Goal: Information Seeking & Learning: Find specific fact

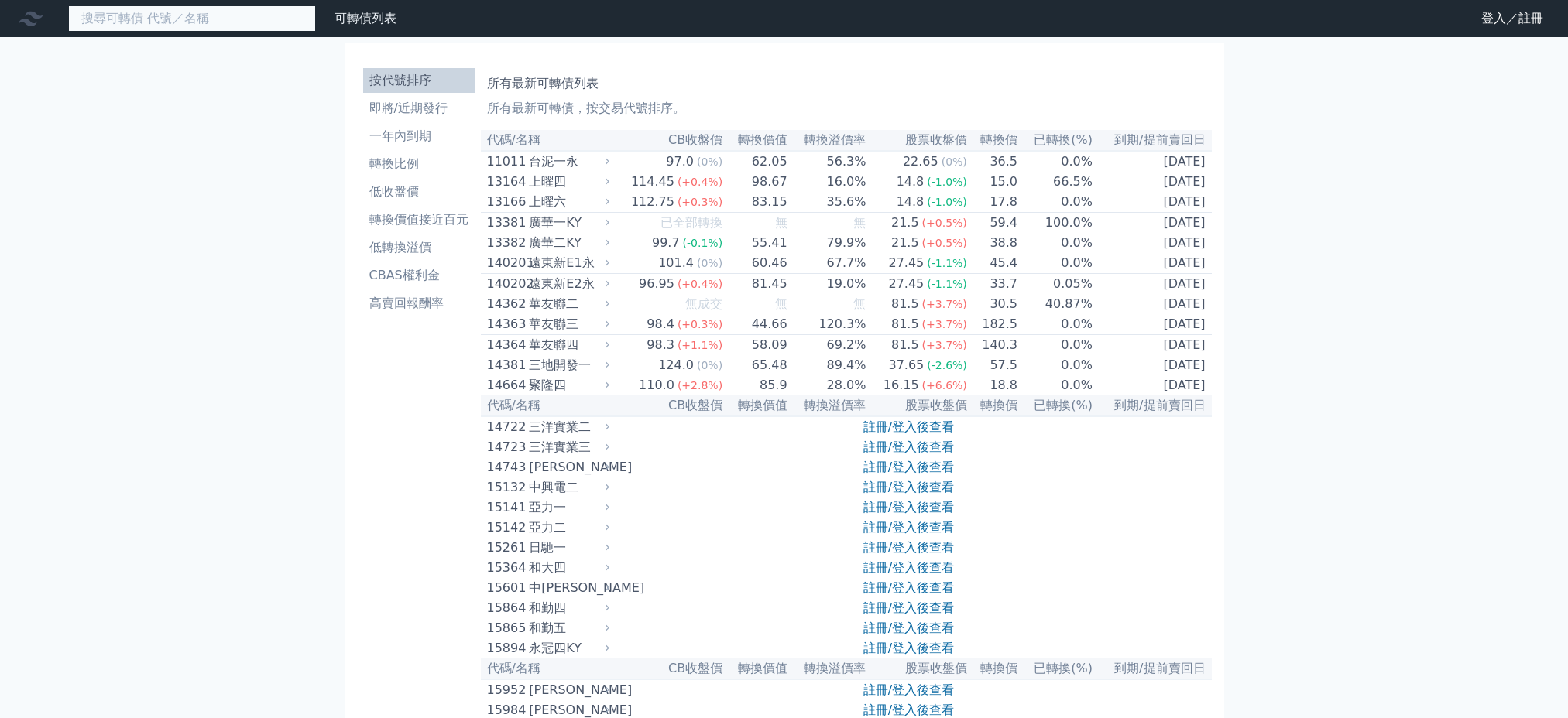
click at [182, 13] on input at bounding box center [192, 18] width 248 height 26
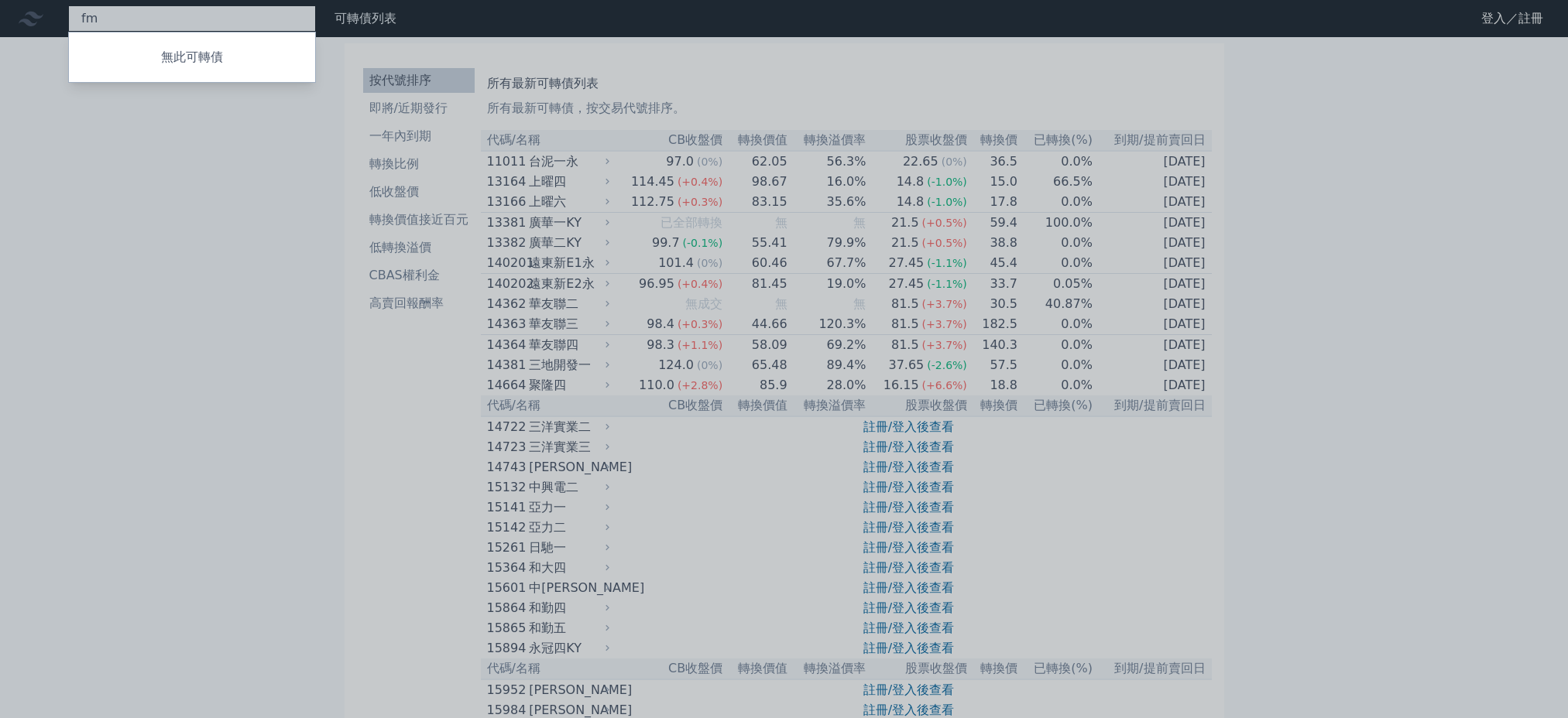
type input "f"
type input "群聯聯"
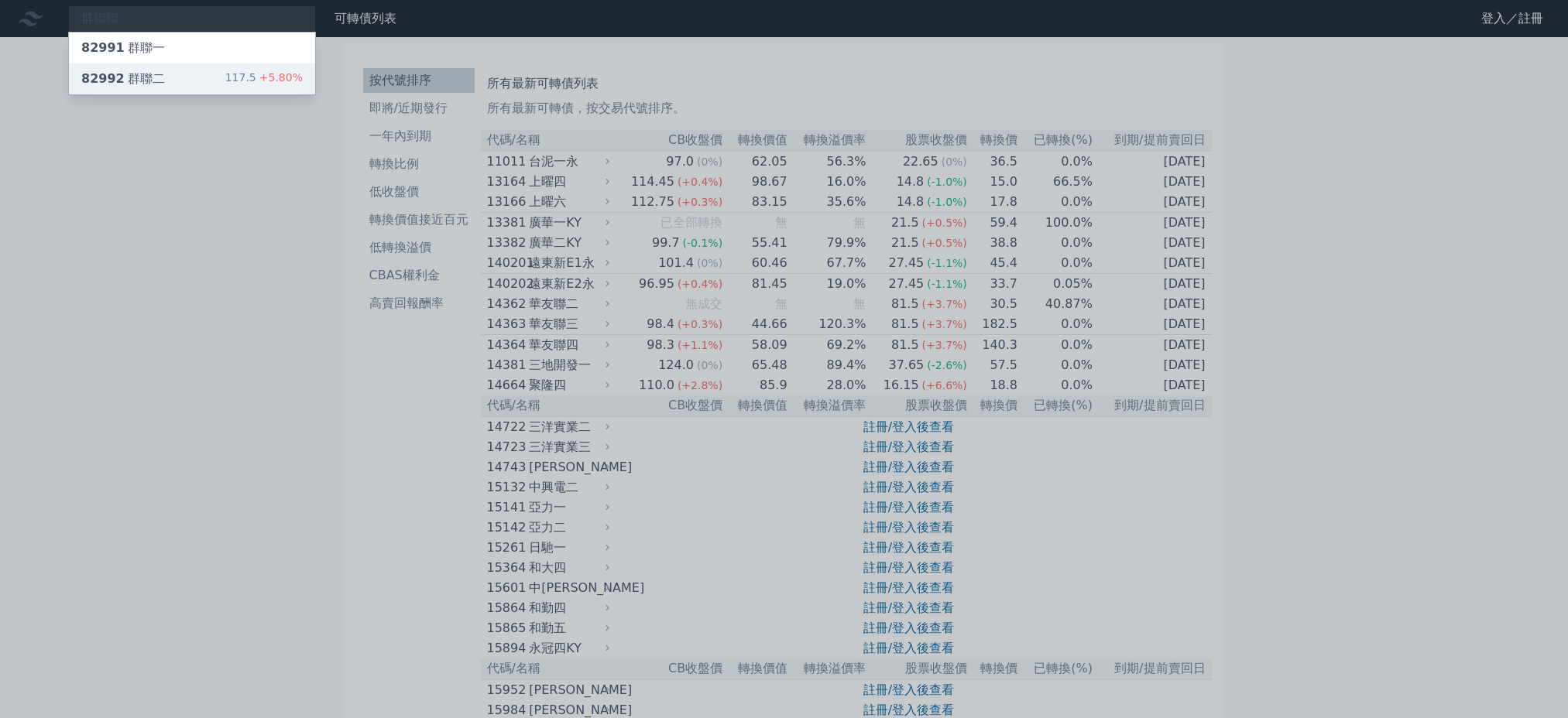
click at [153, 76] on div "82992 群聯二" at bounding box center [123, 79] width 84 height 18
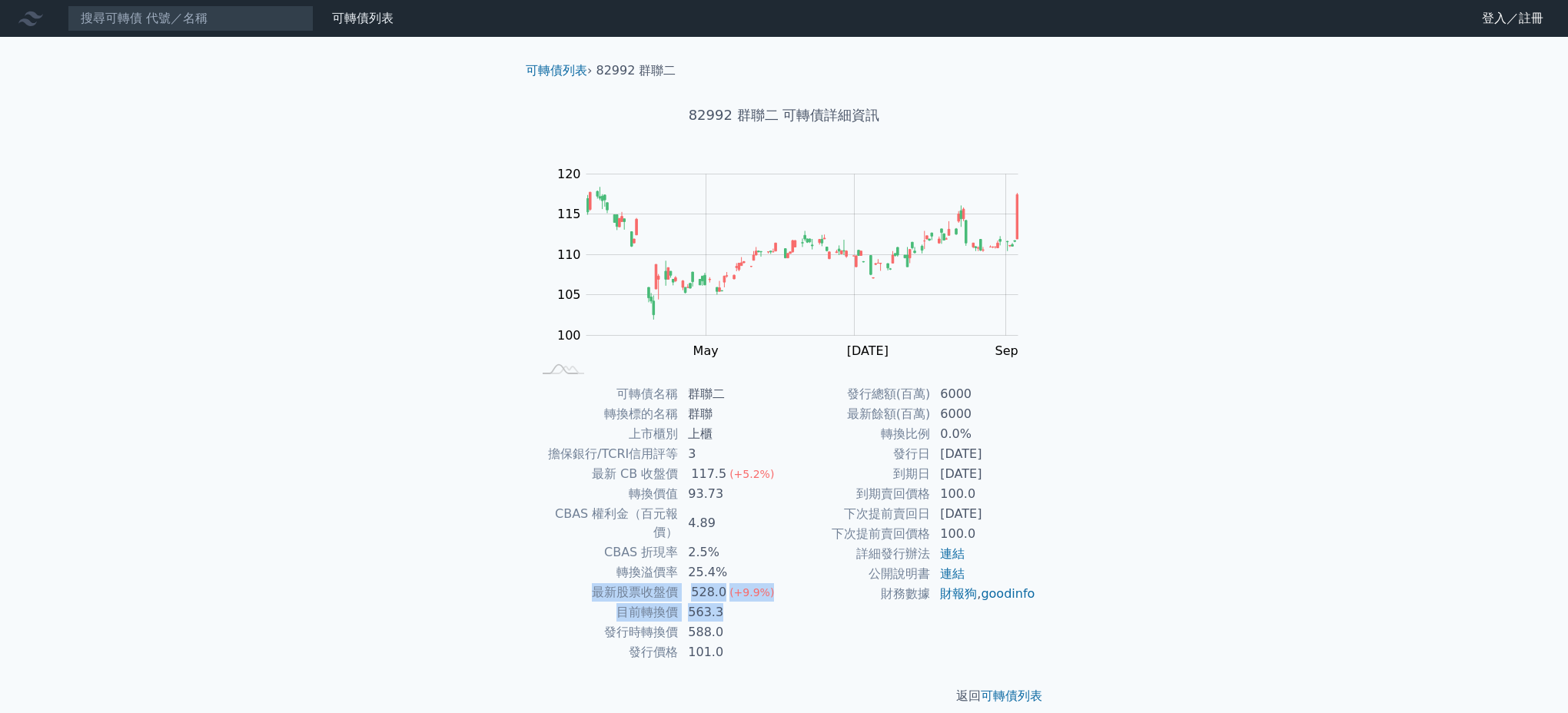
drag, startPoint x: 727, startPoint y: 594, endPoint x: 586, endPoint y: 576, distance: 142.1
click at [586, 576] on tbody "可轉債名稱 群聯二 轉換標的名稱 群聯 上市櫃別 上櫃 擔保銀行/TCRI信用評等 3 最新 CB 收盤價 117.5 (+5.2%) 轉換價值 93.73 …" at bounding box center [658, 523] width 252 height 279
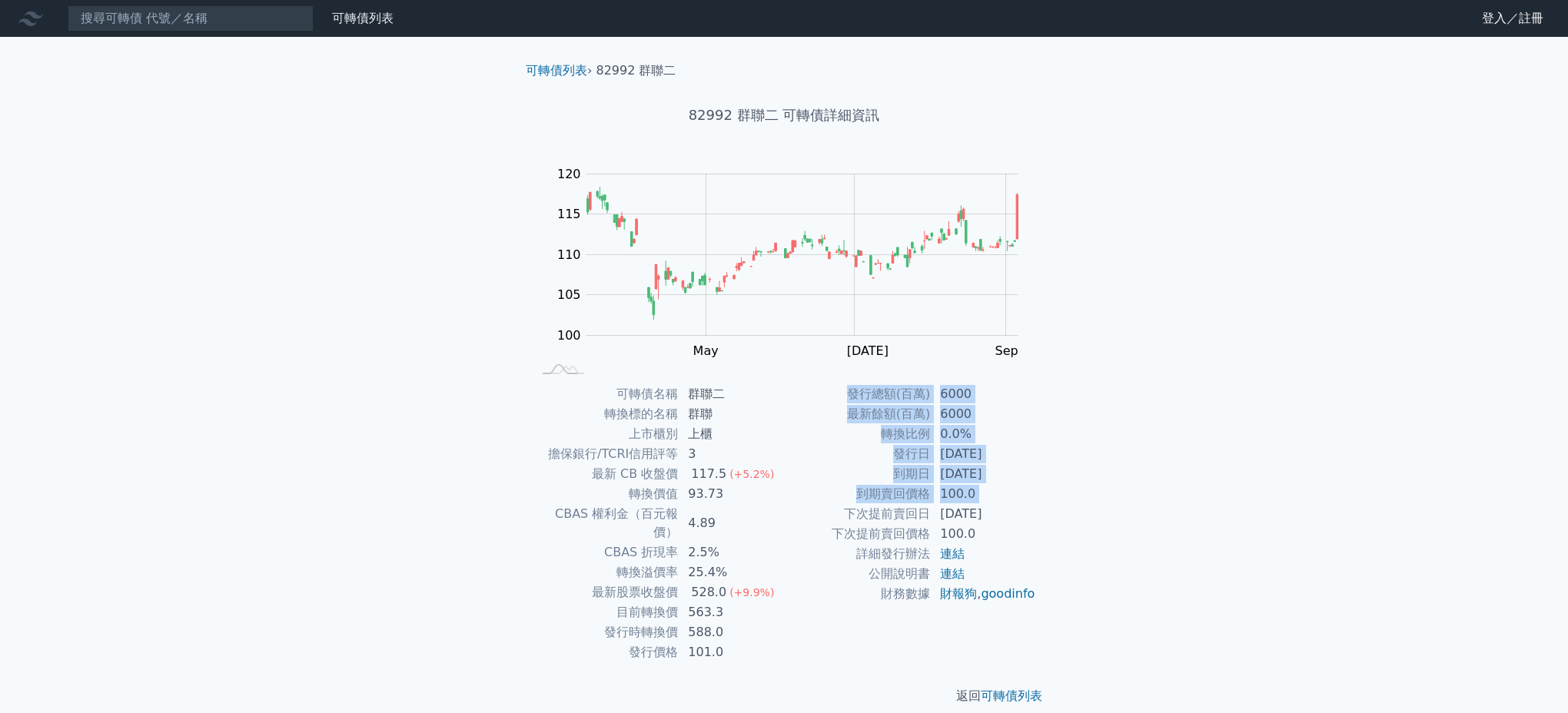
drag, startPoint x: 1026, startPoint y: 514, endPoint x: 838, endPoint y: 516, distance: 188.0
click at [838, 516] on div "可轉債名稱 群聯二 轉換標的名稱 群聯 上市櫃別 上櫃 擔保銀行/TCRI信用評等 3 最新 CB 收盤價 117.5 (+5.2%) 轉換價值 93.73 …" at bounding box center [784, 523] width 541 height 279
drag, startPoint x: 838, startPoint y: 516, endPoint x: 1107, endPoint y: 559, distance: 272.4
click at [1107, 559] on div "可轉債列表 財務數據 可轉債列表 財務數據 登入／註冊 登入／註冊 可轉債列表 › 82992 群聯二 82992 群聯二 可轉債詳細資訊 Zoom Out …" at bounding box center [784, 365] width 1568 height 730
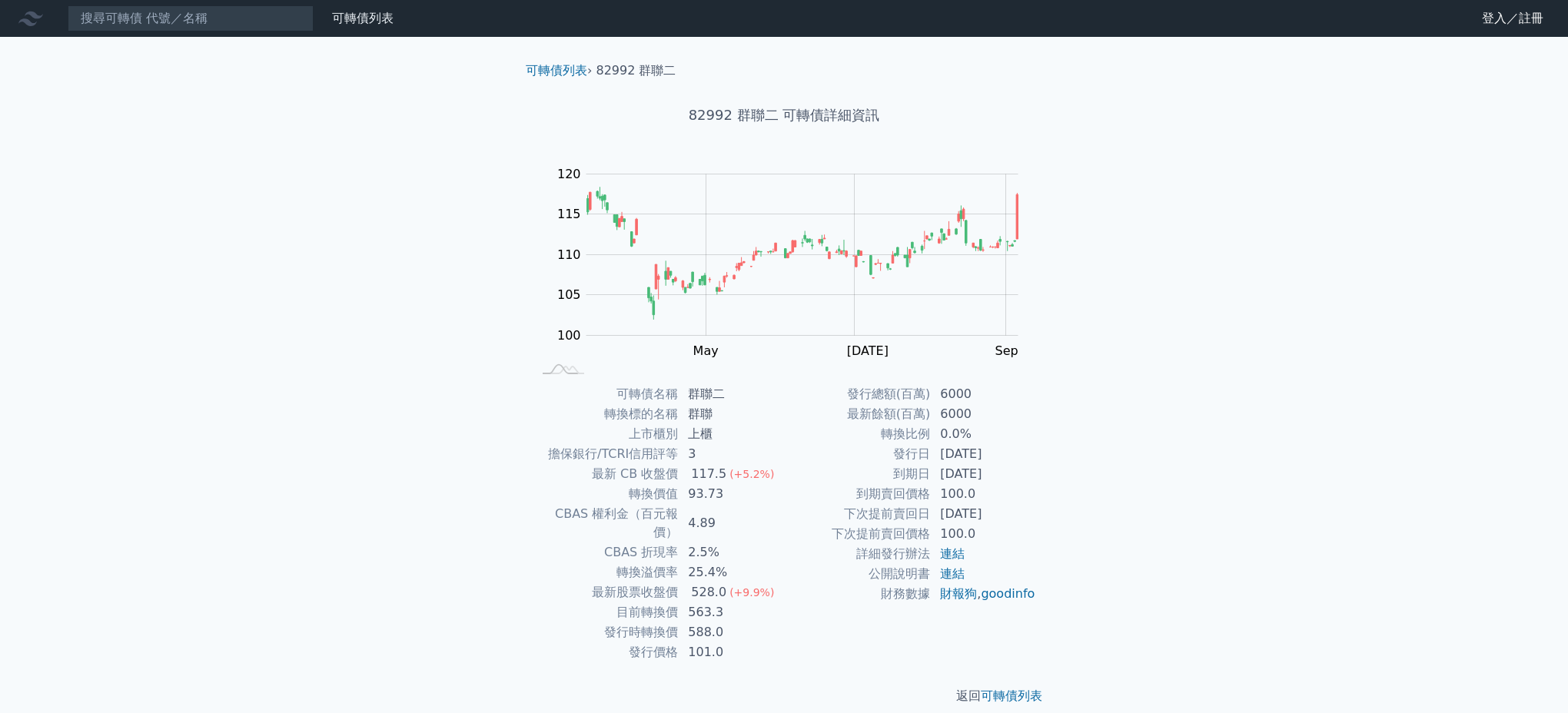
drag, startPoint x: 1020, startPoint y: 478, endPoint x: 880, endPoint y: 457, distance: 141.6
click at [880, 457] on tbody "發行總額(百萬) 6000 最新餘額(百萬) 6000 轉換比例 0.0% 發行日 [DATE] 到期日 [DATE] 到期賣回價格 100.0 下次提前賣回…" at bounding box center [910, 494] width 252 height 220
drag, startPoint x: 728, startPoint y: 617, endPoint x: 598, endPoint y: 601, distance: 131.0
click at [598, 601] on tbody "可轉債名稱 群聯二 轉換標的名稱 群聯 上市櫃別 上櫃 擔保銀行/TCRI信用評等 3 最新 CB 收盤價 117.5 (+5.2%) 轉換價值 93.73 …" at bounding box center [658, 523] width 252 height 279
drag, startPoint x: 697, startPoint y: 493, endPoint x: 685, endPoint y: 492, distance: 12.0
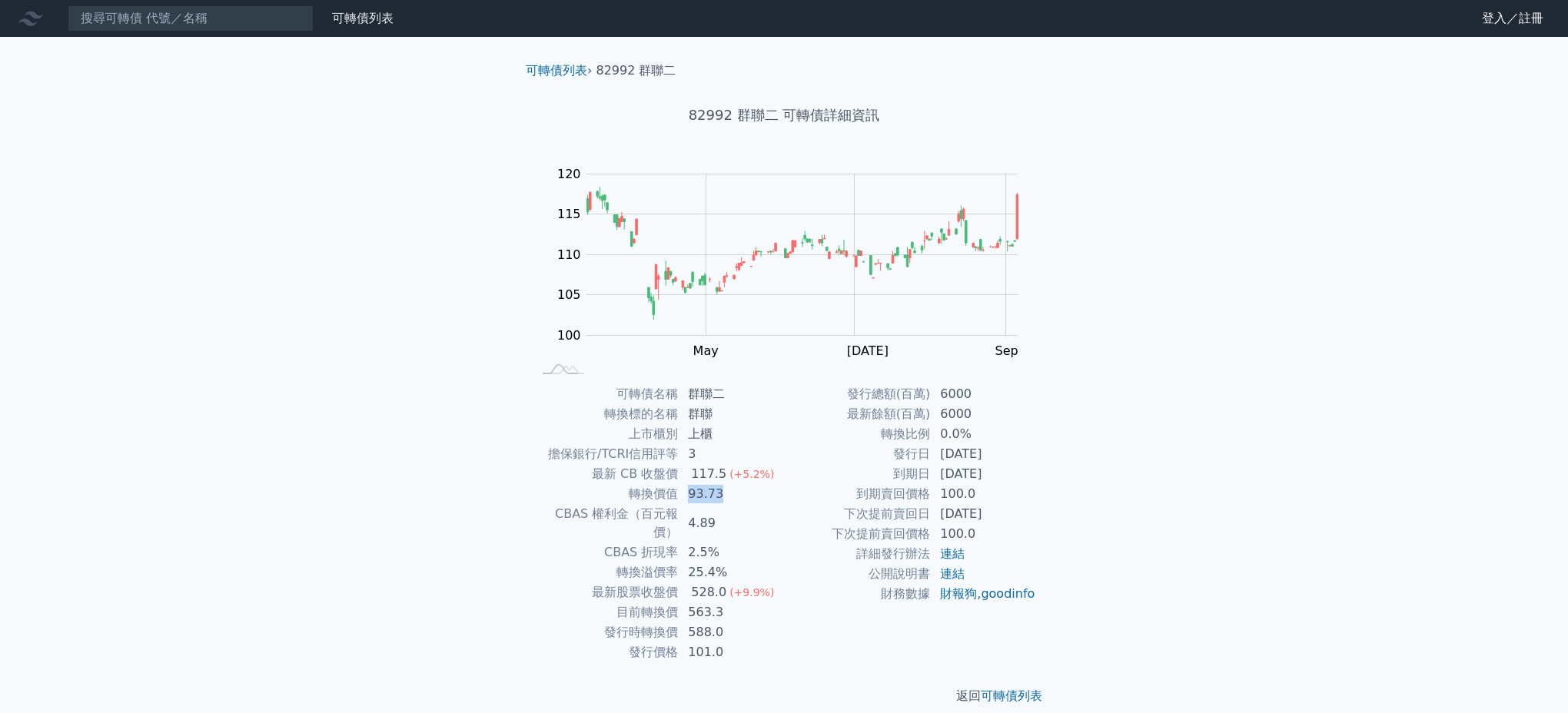
click at [685, 492] on td "93.73" at bounding box center [731, 494] width 105 height 20
